Goal: Task Accomplishment & Management: Manage account settings

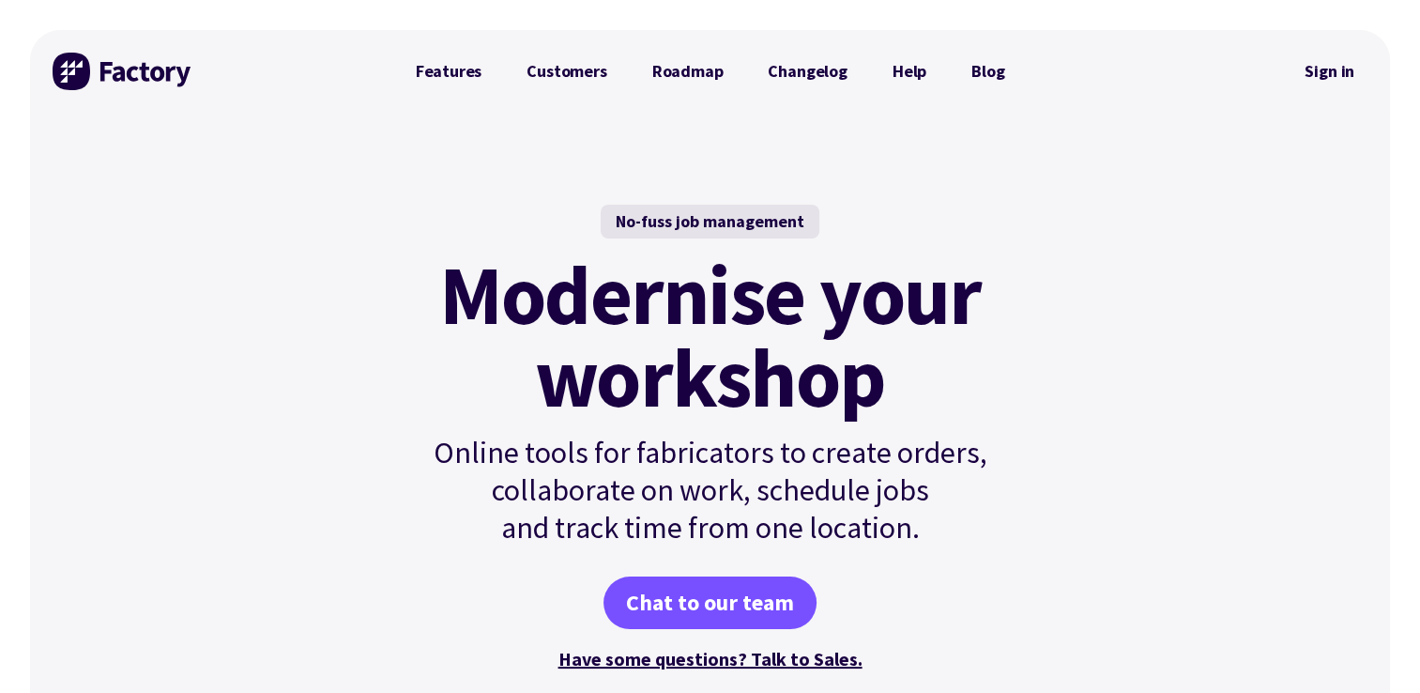
click at [75, 74] on img at bounding box center [123, 72] width 141 height 38
click at [1344, 72] on link "Sign in" at bounding box center [1329, 71] width 76 height 43
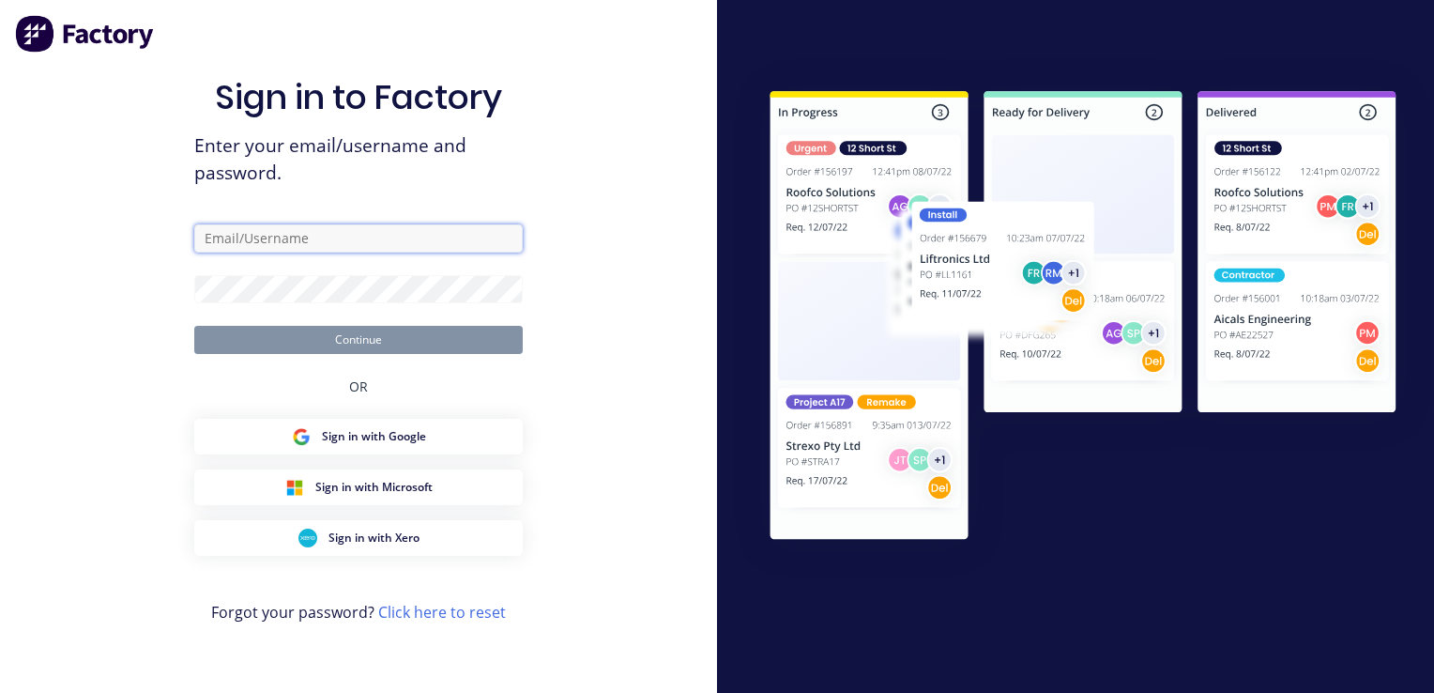
click at [420, 239] on input "text" at bounding box center [358, 238] width 328 height 28
click at [597, 193] on div "Sign in to Factory Enter your email/username and password. Continue OR Sign in …" at bounding box center [358, 346] width 717 height 693
